Goal: Task Accomplishment & Management: Complete application form

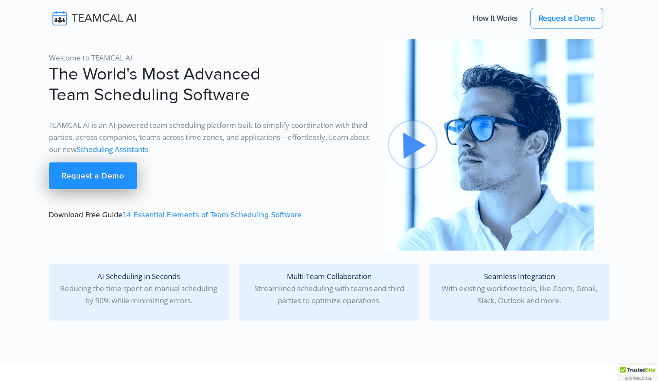
click at [148, 152] on link "Scheduling Assistants" at bounding box center [113, 149] width 72 height 10
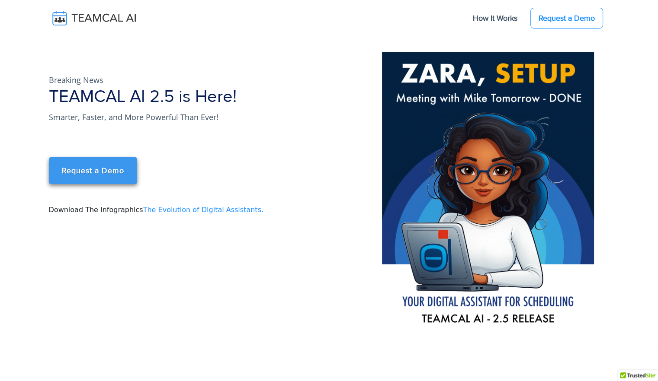
click at [126, 160] on link "Request a Demo" at bounding box center [93, 170] width 88 height 27
